Goal: Task Accomplishment & Management: Manage account settings

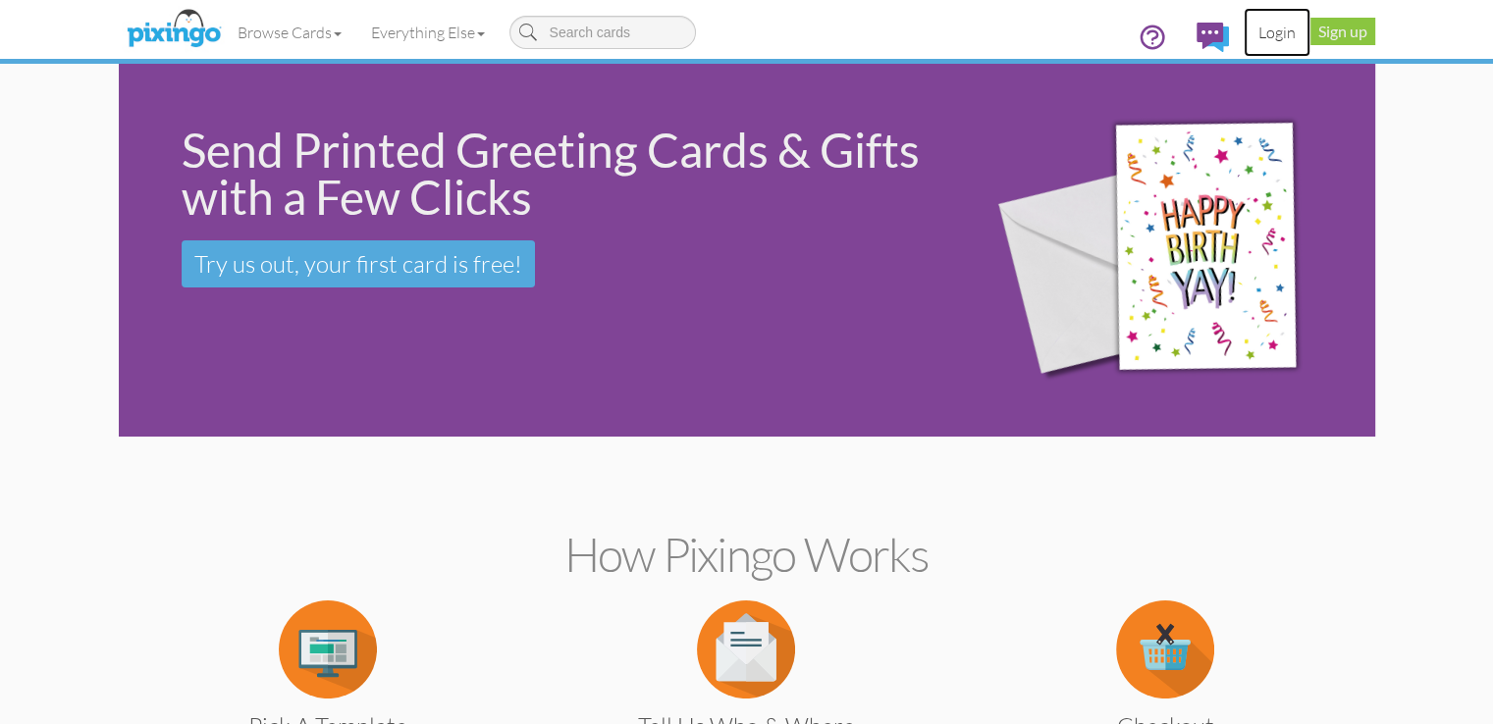
click at [1310, 29] on link "Login" at bounding box center [1277, 32] width 67 height 49
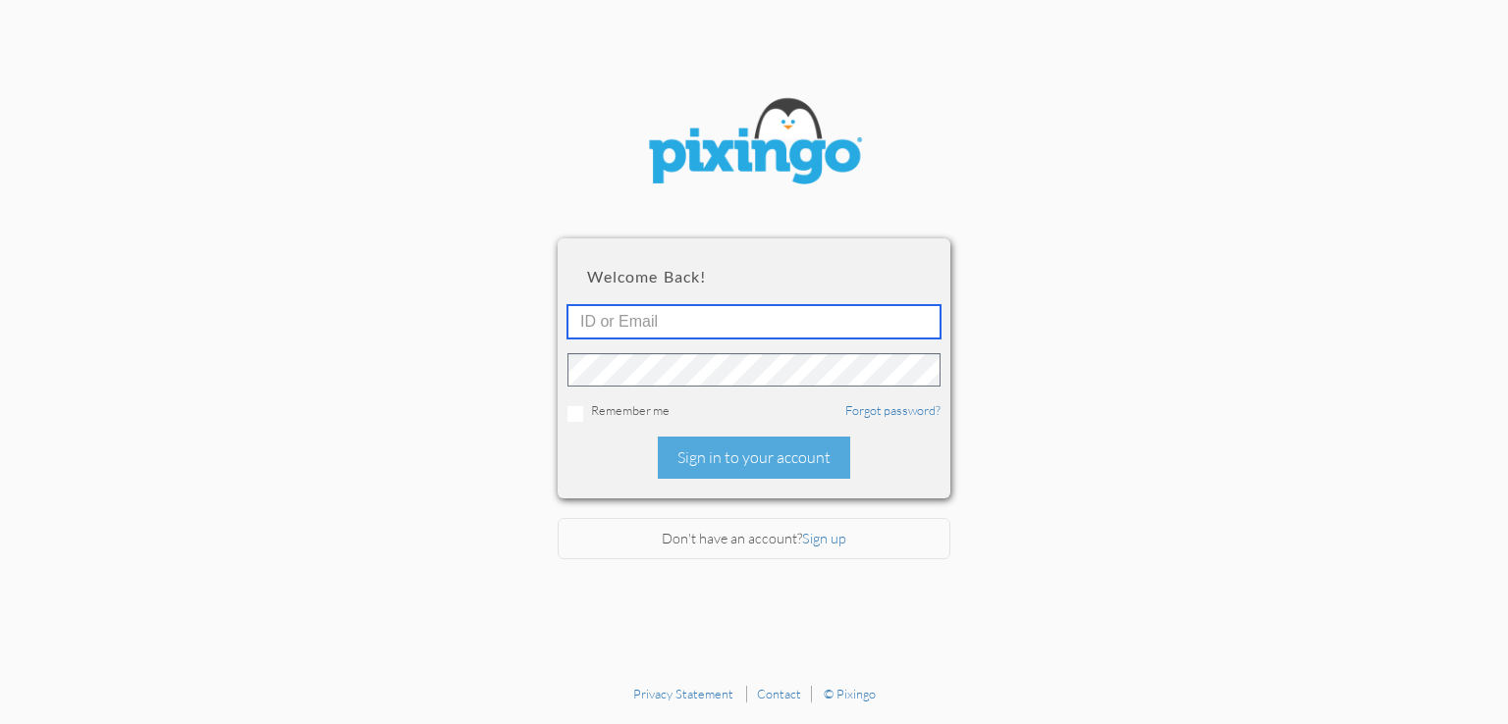
click at [801, 321] on input "text" at bounding box center [753, 321] width 373 height 33
type input "2088"
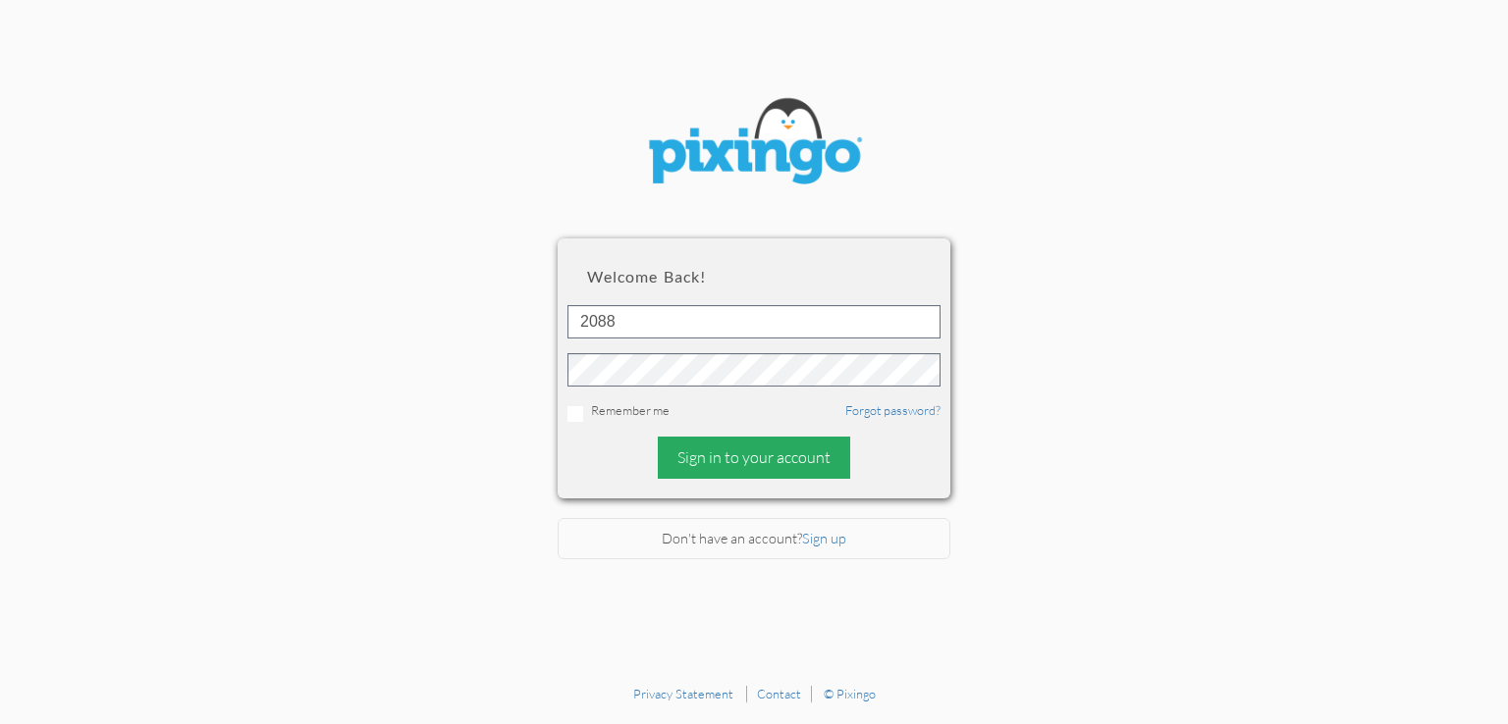
click at [801, 453] on div "Sign in to your account" at bounding box center [754, 458] width 192 height 42
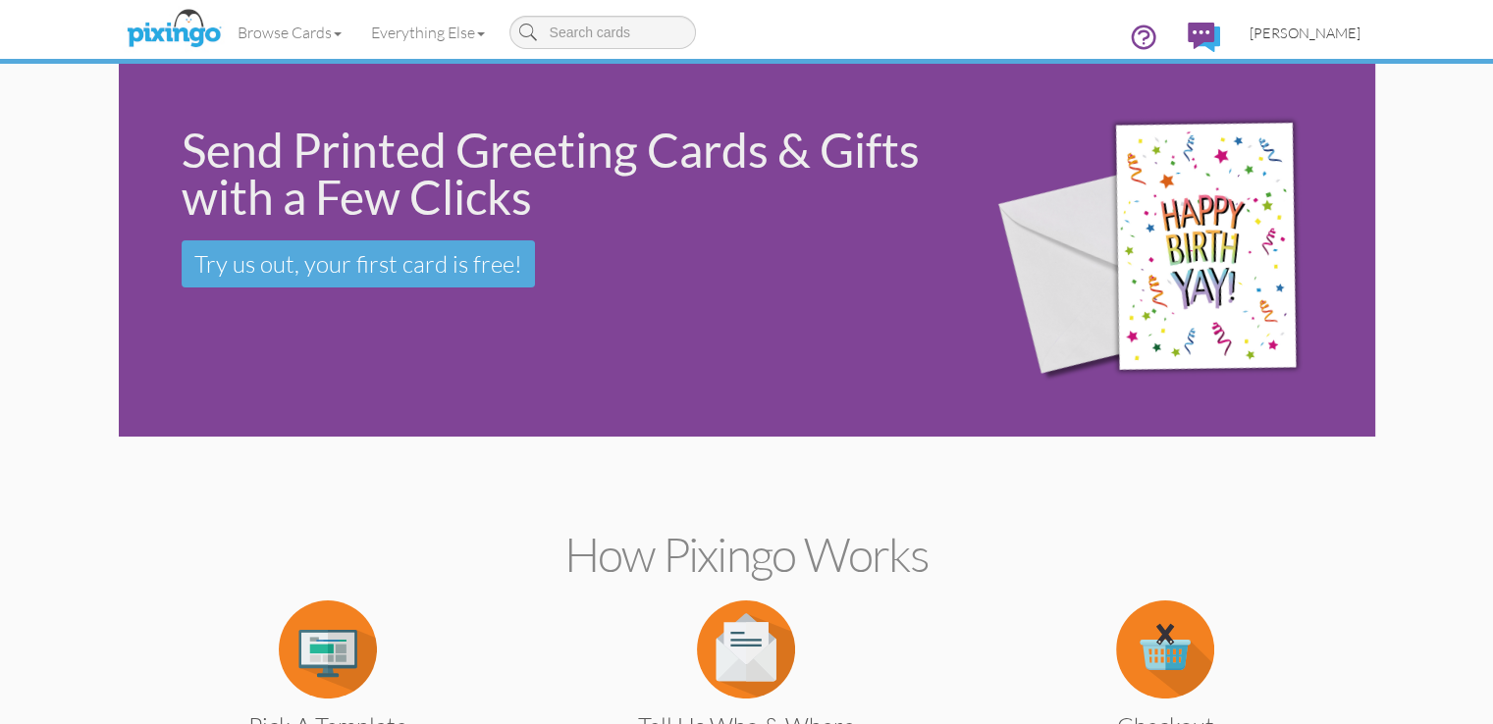
click at [1360, 38] on span "[PERSON_NAME]" at bounding box center [1305, 33] width 111 height 17
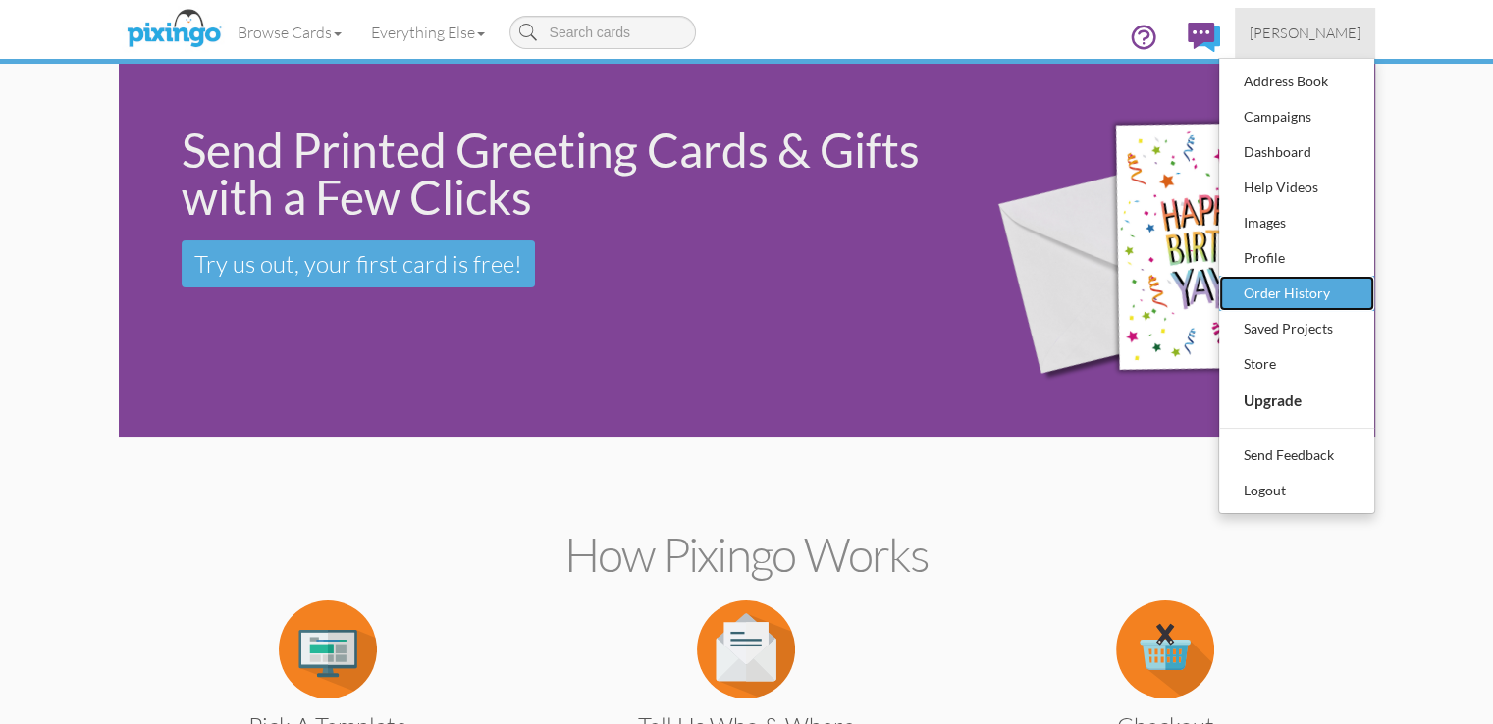
click at [1355, 288] on div "Order History" at bounding box center [1297, 293] width 116 height 29
